Goal: Information Seeking & Learning: Learn about a topic

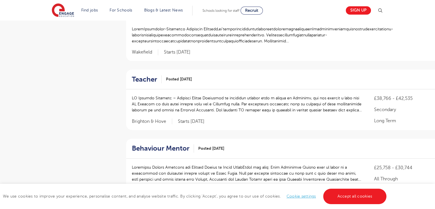
scroll to position [149, 0]
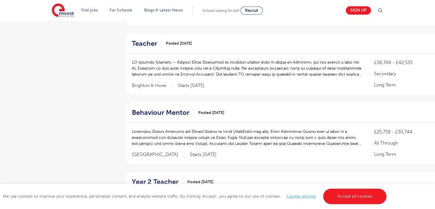
scroll to position [183, 0]
click at [384, 60] on p "£38,766 - £42,535" at bounding box center [414, 62] width 81 height 7
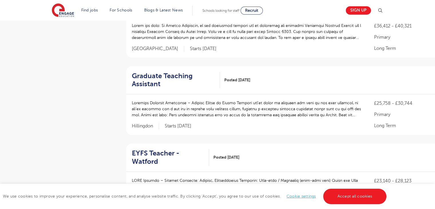
scroll to position [504, 0]
